Goal: Information Seeking & Learning: Understand process/instructions

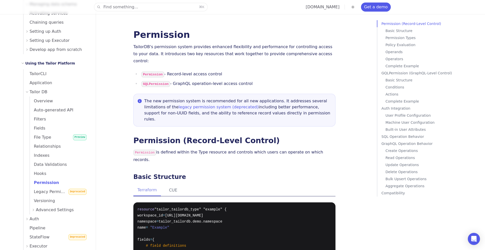
scroll to position [139, 0]
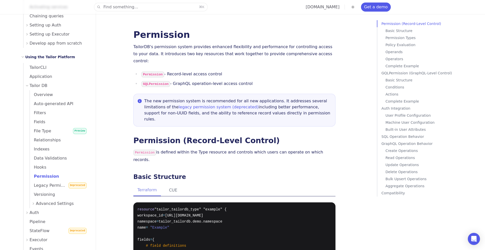
click at [41, 201] on span "Advanced Settings" at bounding box center [55, 203] width 38 height 7
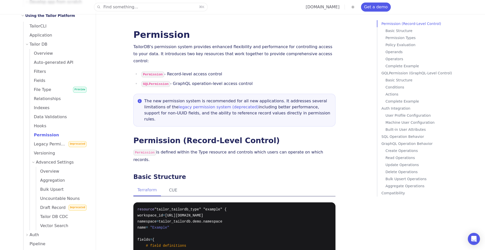
scroll to position [224, 0]
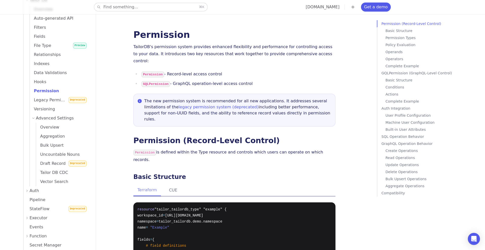
click at [165, 7] on button "Find something... ⌘ K" at bounding box center [150, 7] width 113 height 8
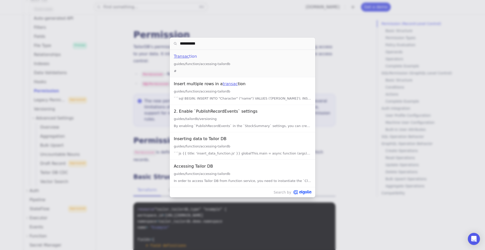
type input "**********"
click at [183, 59] on mark "Transaction" at bounding box center [185, 56] width 23 height 5
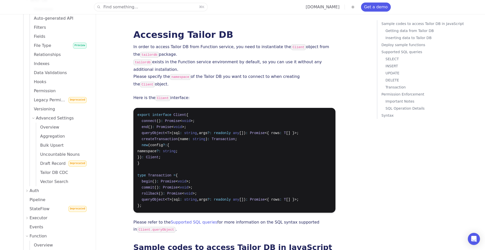
scroll to position [3237, 0]
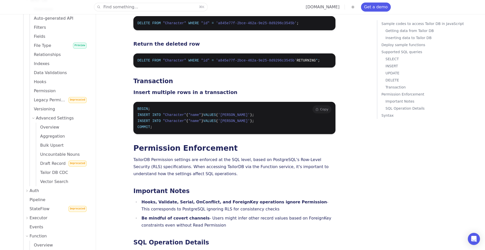
click at [215, 102] on pre "BEGIN ; INSERT INTO "Character" ( "name" ) VALUES ( '[PERSON_NAME]' ); INSERT I…" at bounding box center [234, 118] width 202 height 32
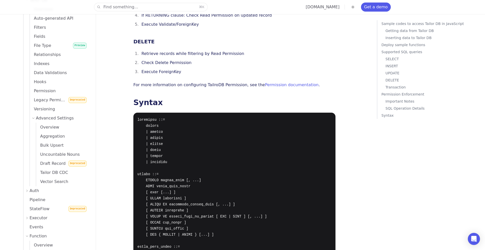
scroll to position [3719, 0]
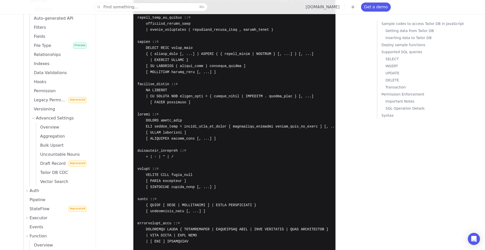
scroll to position [3976, 0]
click at [161, 178] on code at bounding box center [237, 120] width 201 height 658
click at [153, 198] on code at bounding box center [237, 120] width 201 height 658
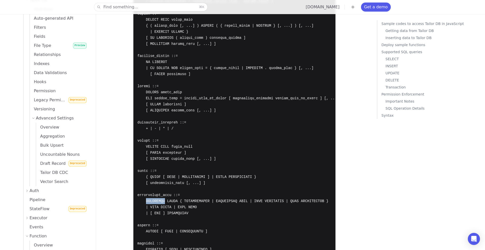
scroll to position [4004, 0]
click at [187, 167] on code at bounding box center [237, 92] width 201 height 658
click at [187, 177] on pre at bounding box center [234, 92] width 202 height 668
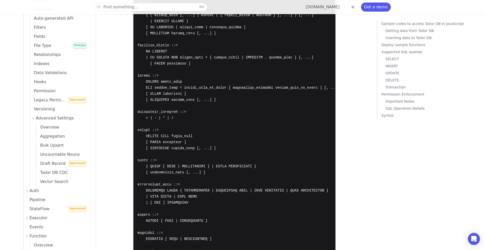
scroll to position [4016, 0]
click at [172, 157] on code at bounding box center [237, 80] width 201 height 658
click at [240, 158] on pre at bounding box center [234, 80] width 202 height 668
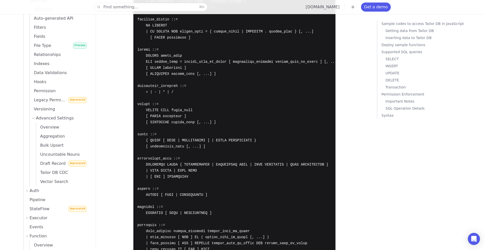
scroll to position [4047, 0]
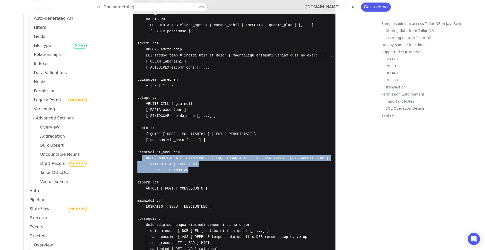
drag, startPoint x: 190, startPoint y: 136, endPoint x: 142, endPoint y: 128, distance: 49.0
click at [142, 128] on pre at bounding box center [234, 49] width 202 height 668
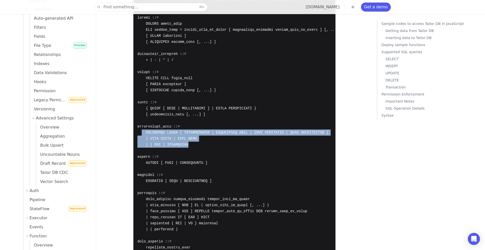
scroll to position [4074, 0]
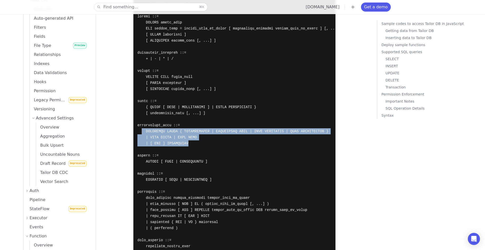
click at [188, 108] on code at bounding box center [237, 22] width 201 height 658
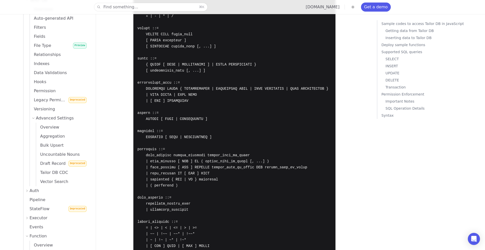
scroll to position [4112, 0]
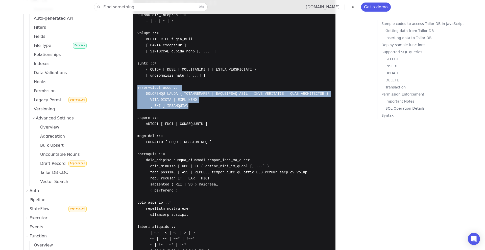
drag, startPoint x: 137, startPoint y: 53, endPoint x: 195, endPoint y: 71, distance: 60.0
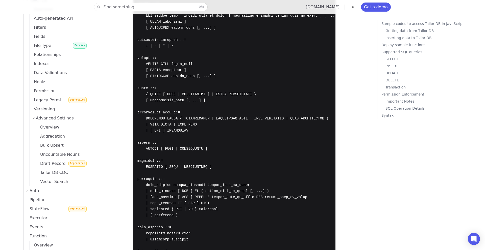
scroll to position [4086, 0]
drag, startPoint x: 216, startPoint y: 86, endPoint x: 248, endPoint y: 86, distance: 32.6
click at [248, 86] on code at bounding box center [237, 10] width 201 height 658
click at [229, 94] on pre at bounding box center [234, 10] width 202 height 668
drag, startPoint x: 216, startPoint y: 85, endPoint x: 249, endPoint y: 87, distance: 33.1
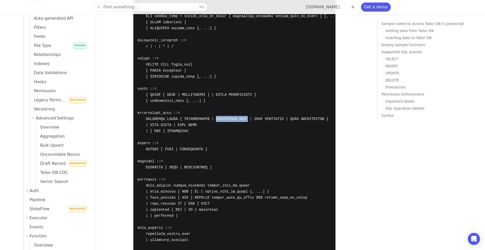
click at [249, 87] on code at bounding box center [237, 10] width 201 height 658
click at [220, 96] on pre at bounding box center [234, 10] width 202 height 668
drag, startPoint x: 216, startPoint y: 86, endPoint x: 247, endPoint y: 87, distance: 31.6
click at [247, 87] on code at bounding box center [237, 10] width 201 height 658
click at [227, 91] on pre at bounding box center [234, 10] width 202 height 668
